Goal: Check status: Check status

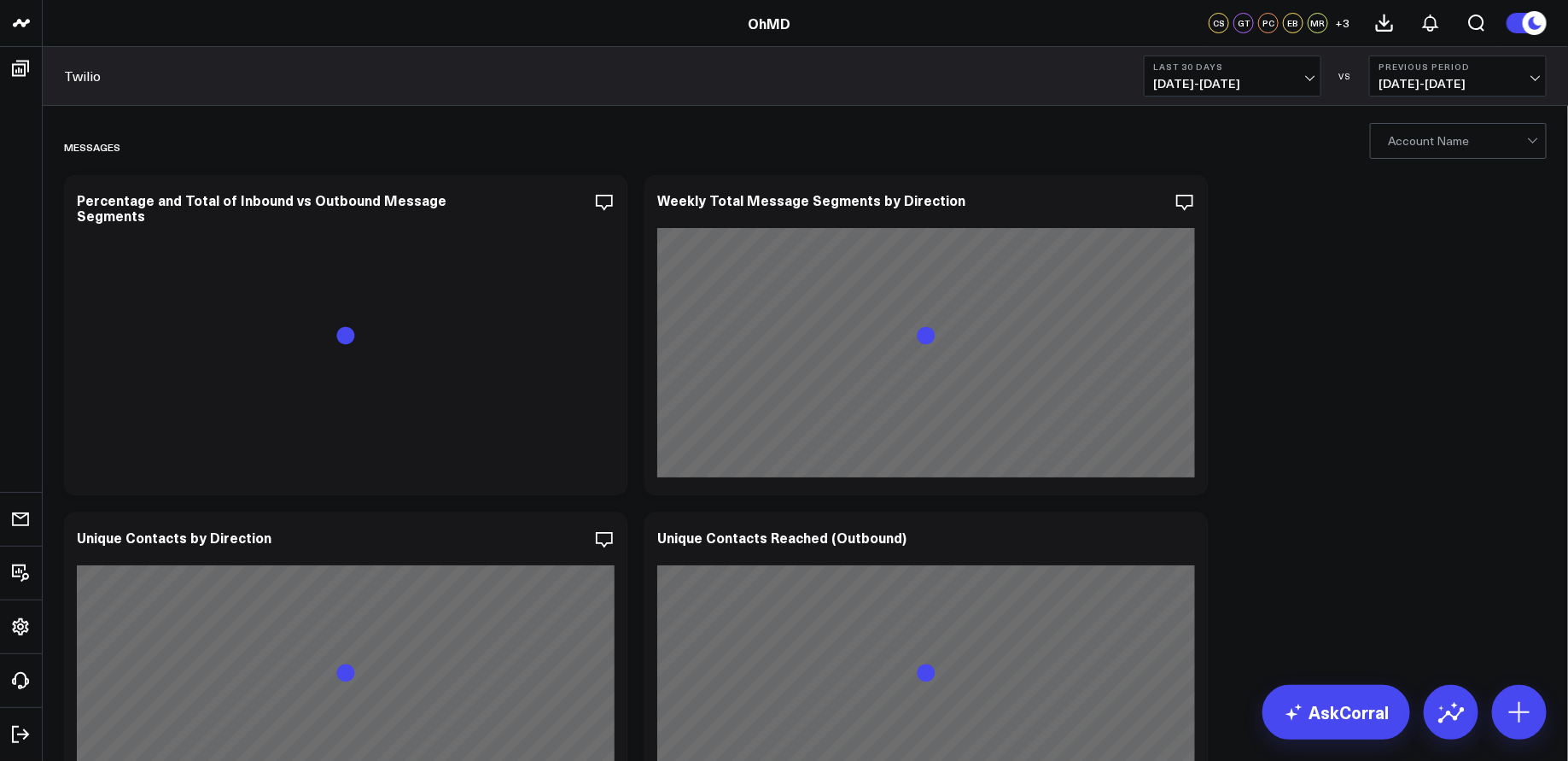
click at [1519, 25] on button at bounding box center [1526, 23] width 41 height 22
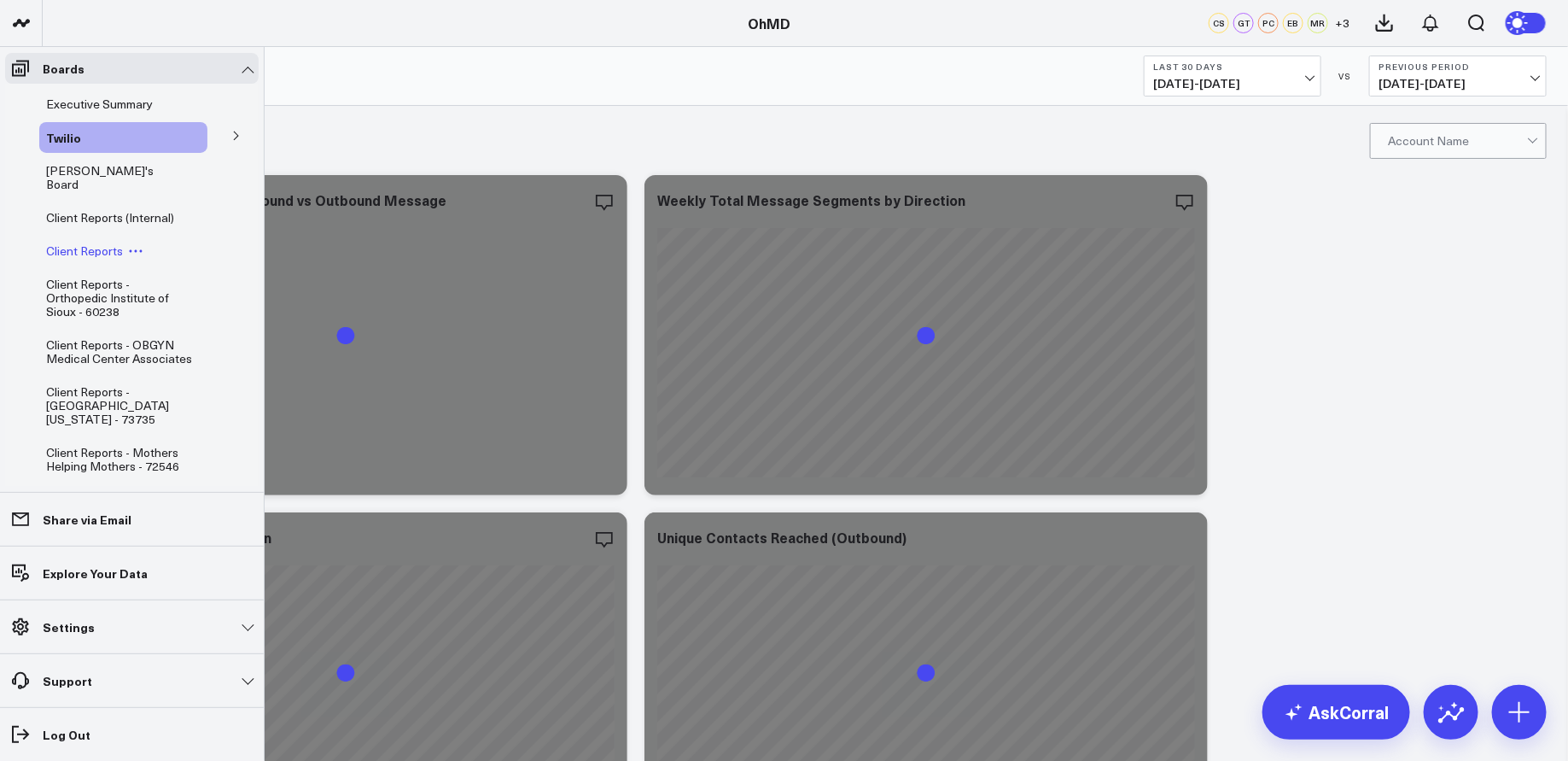
click at [101, 242] on span "Client Reports" at bounding box center [85, 250] width 77 height 16
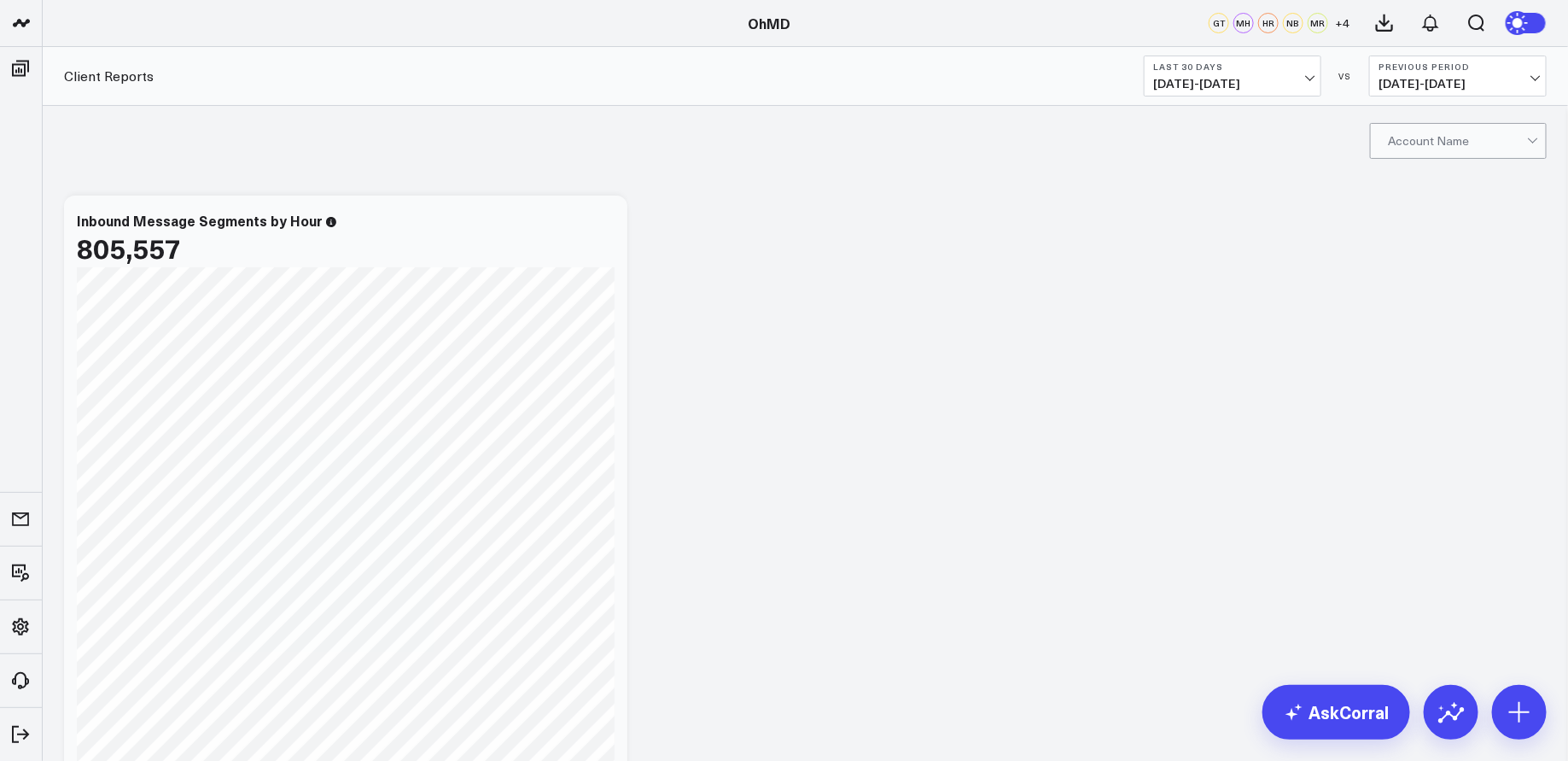
click at [1269, 75] on button "Last 30 Days [DATE] - [DATE]" at bounding box center [1233, 75] width 178 height 41
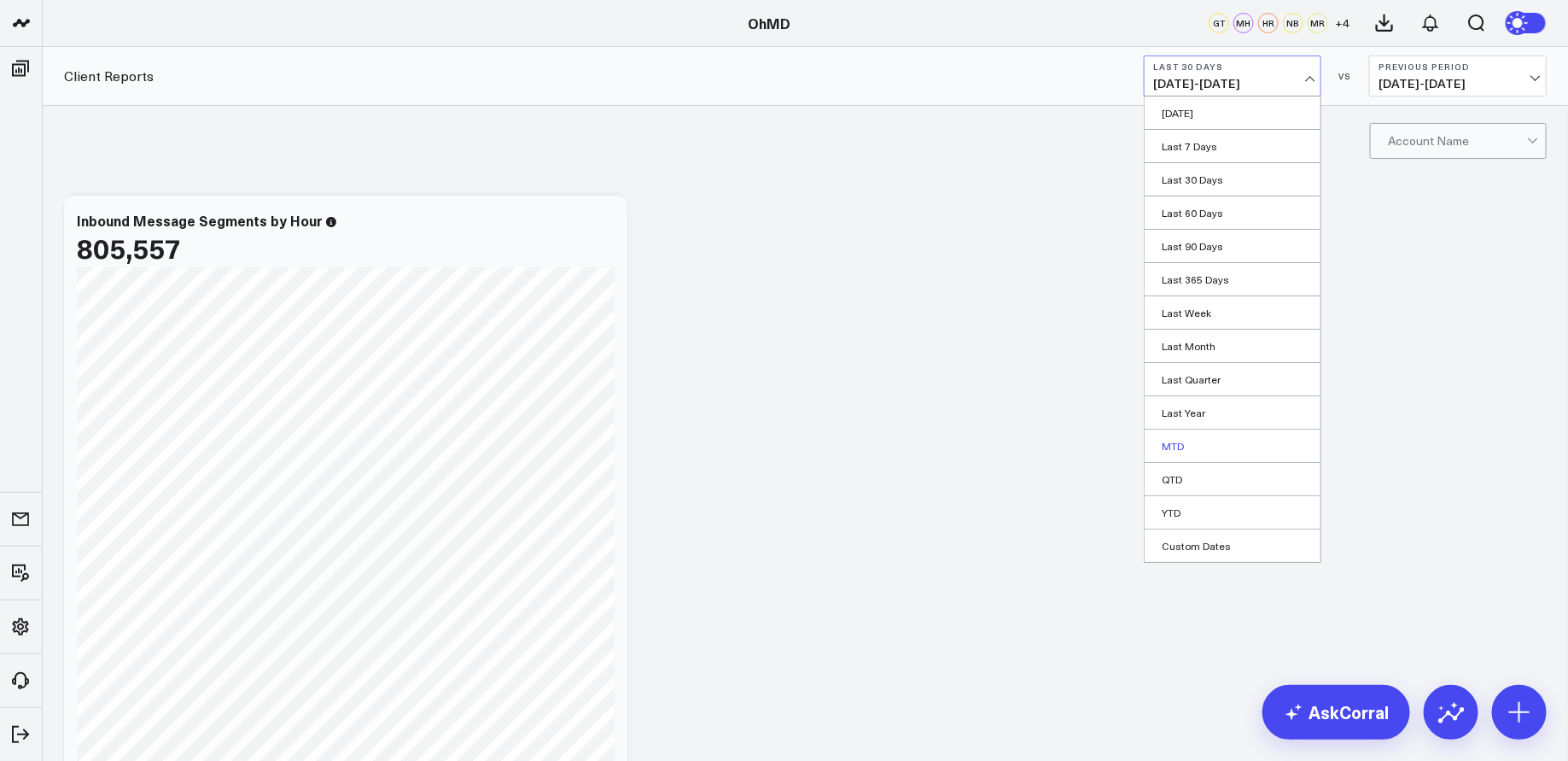
click at [1209, 448] on link "MTD" at bounding box center [1232, 446] width 176 height 33
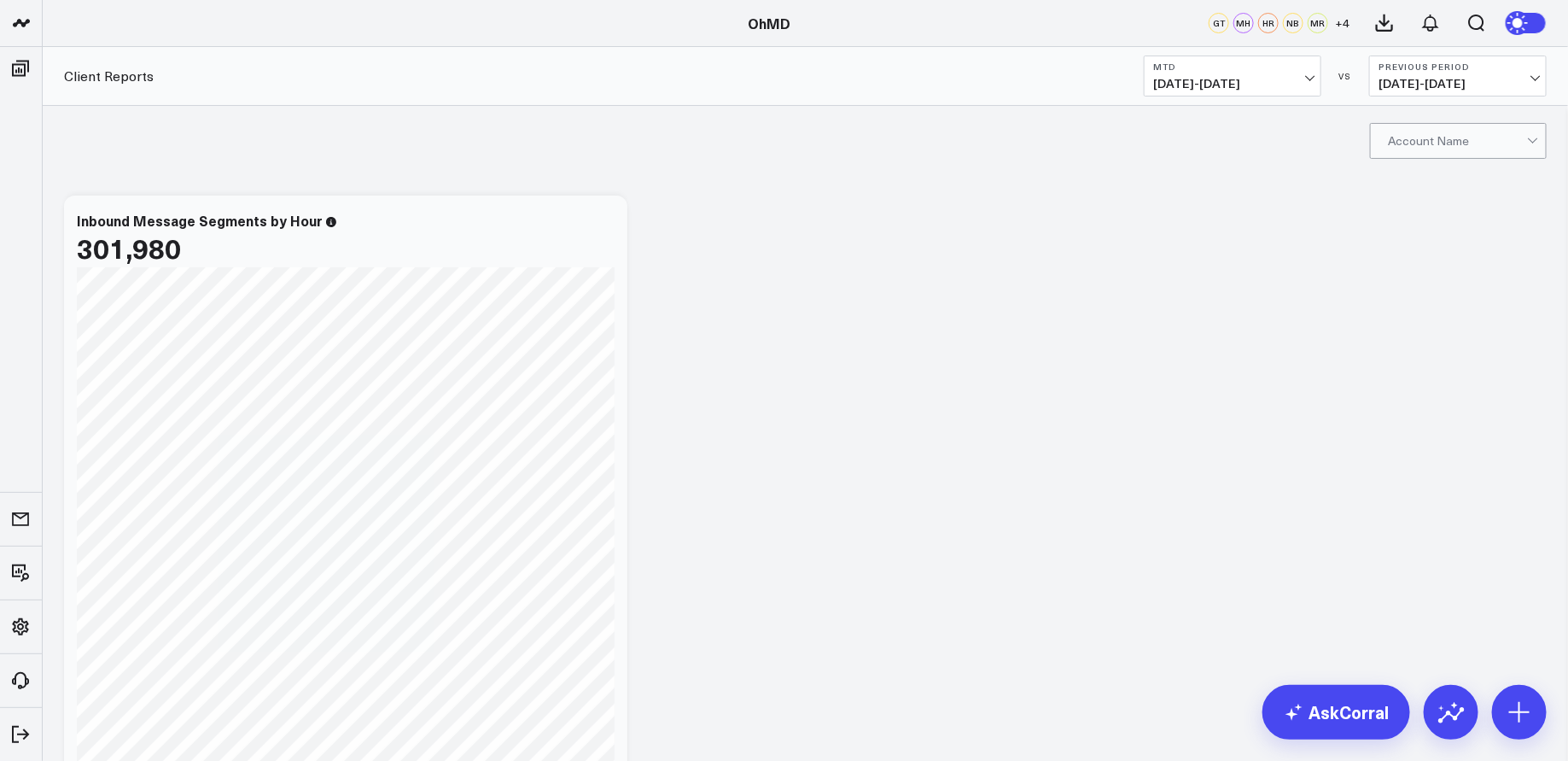
click at [1517, 139] on div at bounding box center [1457, 140] width 139 height 35
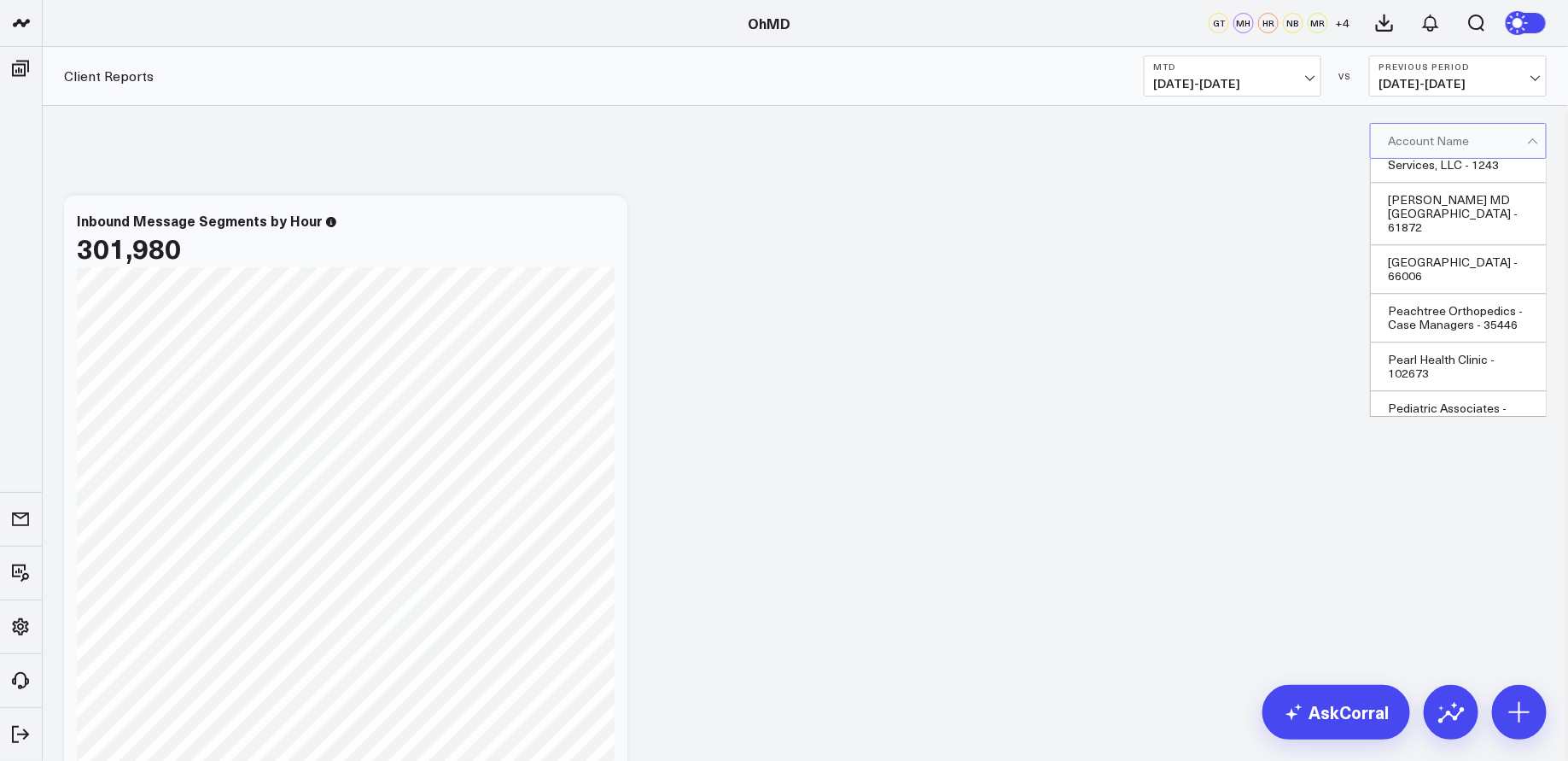
scroll to position [36106, 0]
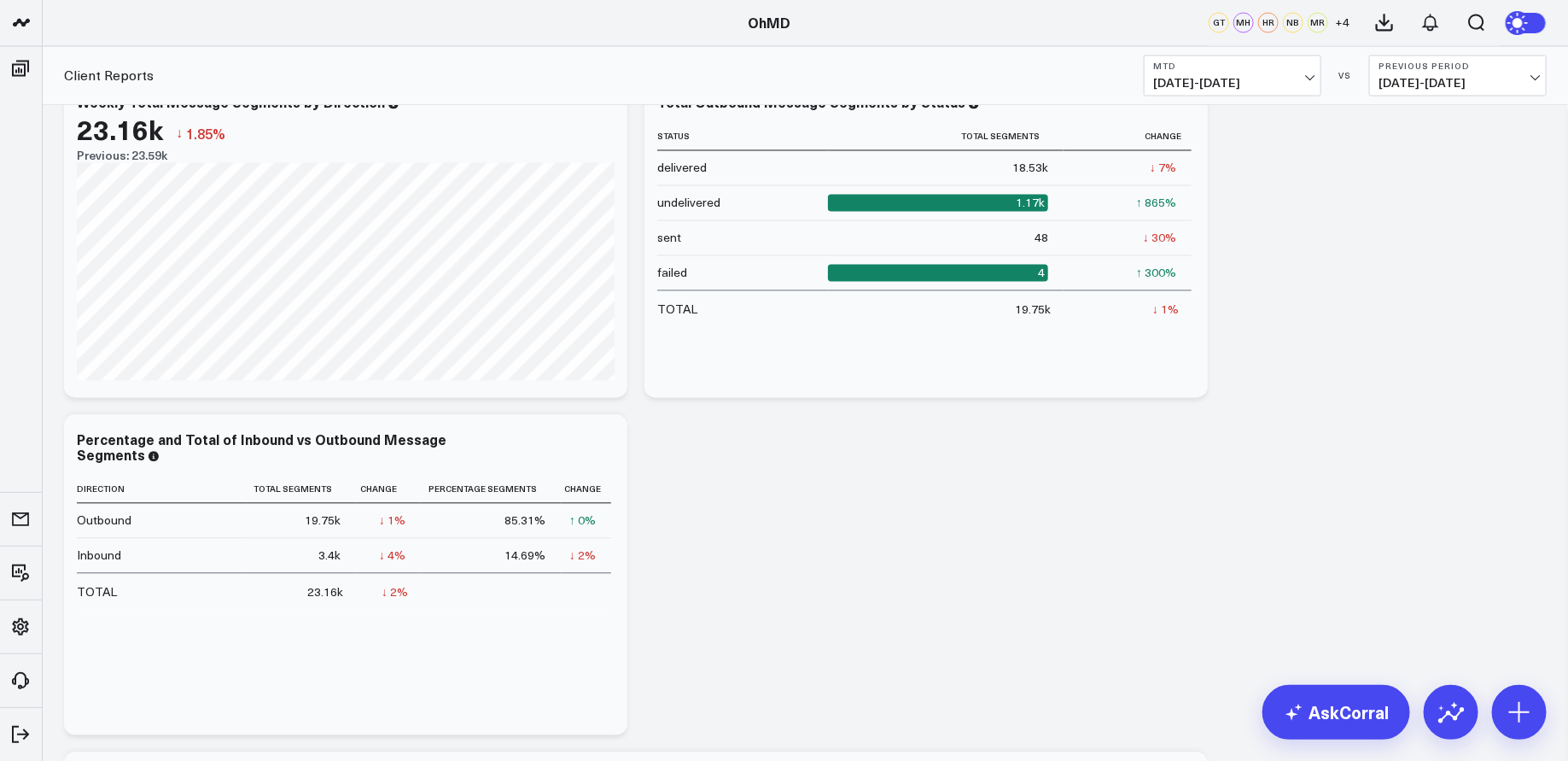
scroll to position [1791, 0]
